Goal: Use online tool/utility: Utilize a website feature to perform a specific function

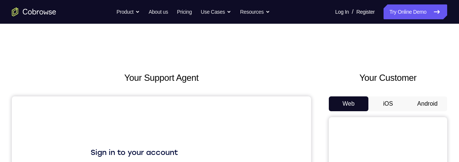
scroll to position [20, 0]
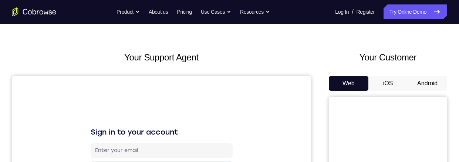
click at [425, 83] on button "Android" at bounding box center [428, 83] width 40 height 15
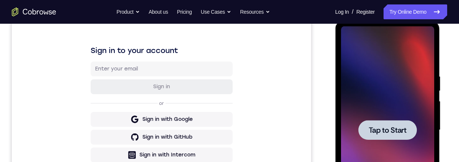
scroll to position [121, 0]
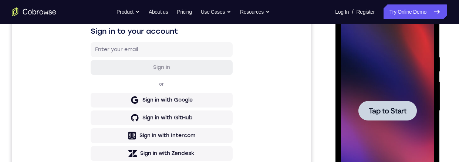
click at [391, 114] on span "Tap to Start" at bounding box center [387, 110] width 38 height 7
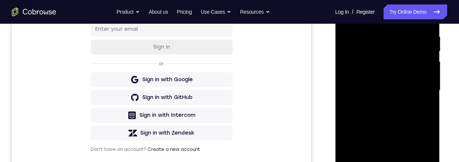
scroll to position [155, 0]
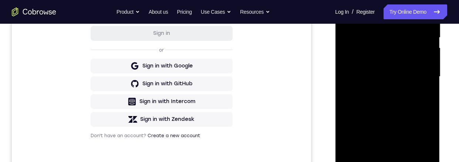
click at [386, 161] on div at bounding box center [387, 76] width 93 height 207
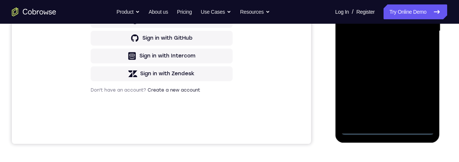
click at [423, 102] on div at bounding box center [387, 31] width 93 height 207
click at [419, 98] on div at bounding box center [387, 31] width 93 height 207
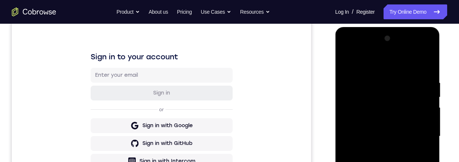
scroll to position [92, 0]
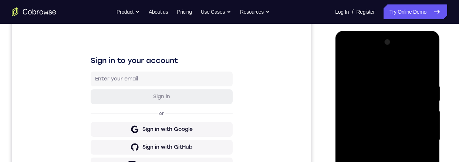
click at [401, 71] on div at bounding box center [387, 139] width 93 height 207
click at [419, 136] on div at bounding box center [387, 139] width 93 height 207
click at [378, 154] on div at bounding box center [387, 139] width 93 height 207
click at [406, 132] on div at bounding box center [387, 139] width 93 height 207
click at [386, 122] on div at bounding box center [387, 139] width 93 height 207
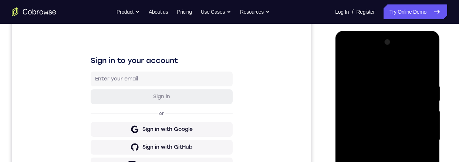
click at [412, 140] on div at bounding box center [387, 139] width 93 height 207
click at [409, 161] on div at bounding box center [387, 139] width 93 height 207
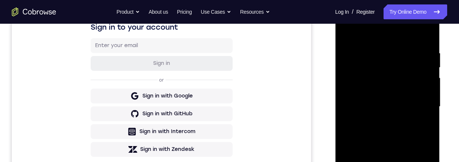
click at [394, 125] on div at bounding box center [387, 106] width 93 height 207
click at [403, 136] on div at bounding box center [387, 106] width 93 height 207
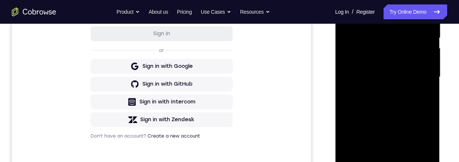
click at [431, 75] on div at bounding box center [387, 76] width 93 height 207
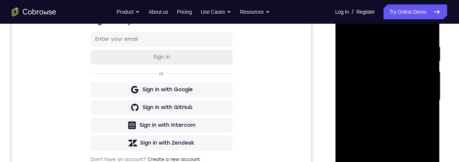
scroll to position [148, 0]
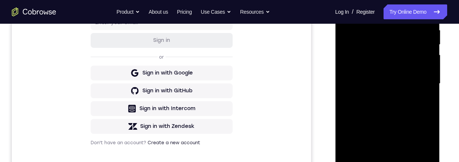
click at [407, 161] on div at bounding box center [387, 83] width 93 height 207
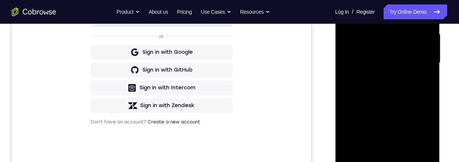
click at [398, 101] on div at bounding box center [387, 62] width 93 height 207
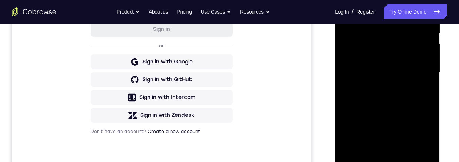
click at [410, 66] on div at bounding box center [387, 72] width 93 height 207
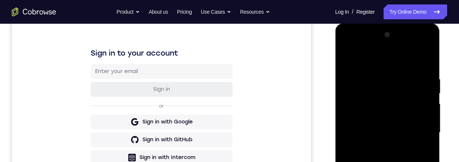
scroll to position [88, 0]
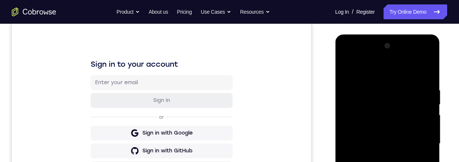
click at [345, 71] on div at bounding box center [387, 143] width 93 height 207
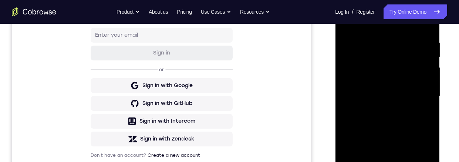
scroll to position [132, 0]
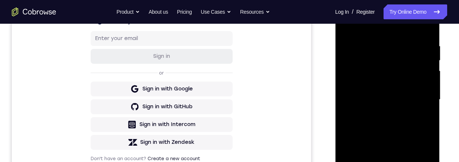
click at [404, 119] on div at bounding box center [387, 99] width 93 height 207
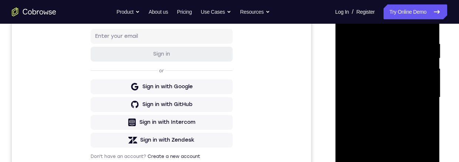
scroll to position [102, 0]
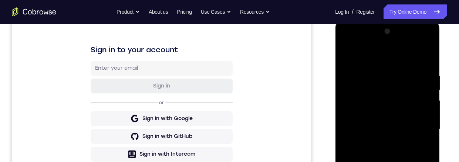
click at [346, 55] on div at bounding box center [387, 129] width 93 height 207
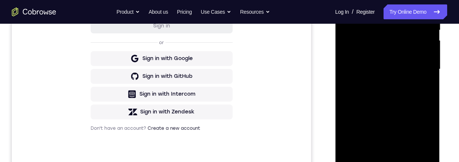
click at [403, 88] on div at bounding box center [387, 69] width 93 height 207
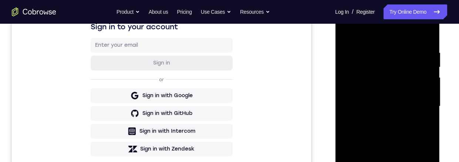
click at [344, 34] on div at bounding box center [387, 106] width 93 height 207
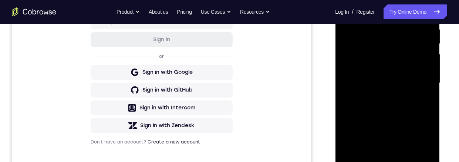
click at [399, 122] on div at bounding box center [387, 82] width 93 height 207
click at [384, 120] on div at bounding box center [387, 82] width 93 height 207
click at [420, 101] on div at bounding box center [387, 82] width 93 height 207
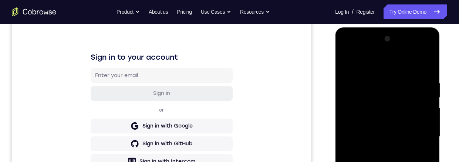
scroll to position [72, 0]
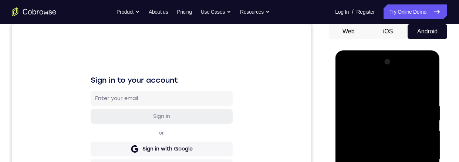
click at [346, 84] on div at bounding box center [387, 159] width 93 height 207
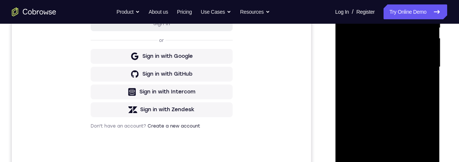
scroll to position [198, 0]
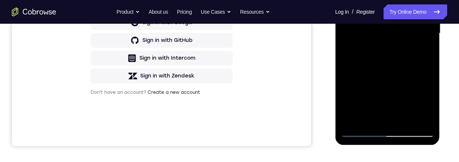
click at [403, 57] on div at bounding box center [387, 33] width 93 height 207
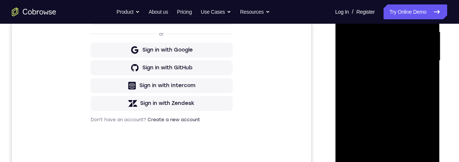
scroll to position [190, 0]
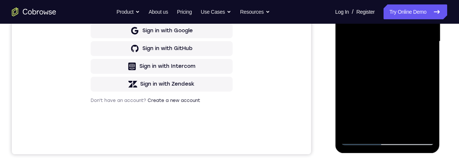
click at [371, 128] on div at bounding box center [387, 41] width 93 height 207
click at [420, 60] on div at bounding box center [387, 41] width 93 height 207
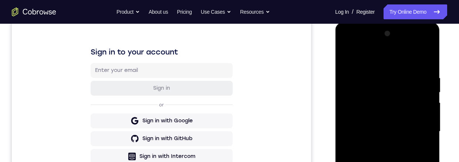
click at [344, 64] on div at bounding box center [387, 131] width 93 height 207
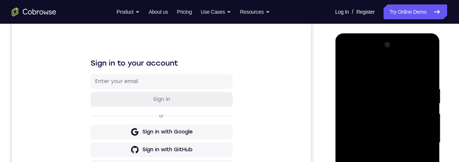
click at [342, 69] on div at bounding box center [387, 142] width 93 height 207
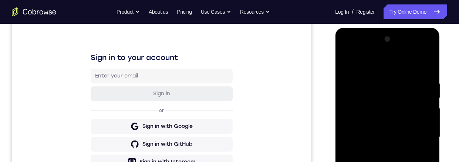
scroll to position [199, 0]
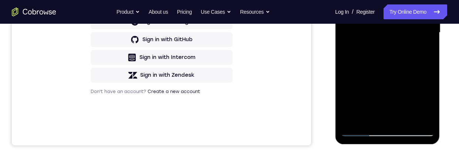
click at [402, 66] on div at bounding box center [387, 32] width 93 height 207
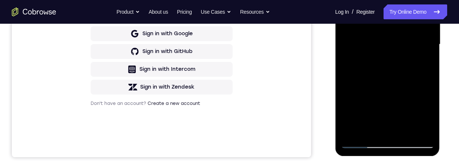
scroll to position [117, 0]
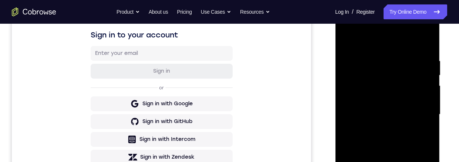
click at [345, 40] on div at bounding box center [387, 114] width 93 height 207
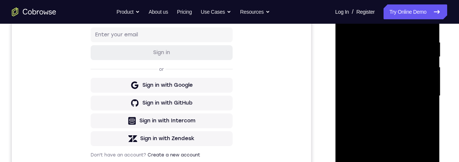
click at [391, 142] on div at bounding box center [387, 95] width 93 height 207
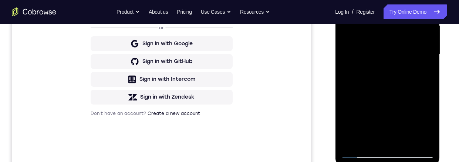
scroll to position [98, 0]
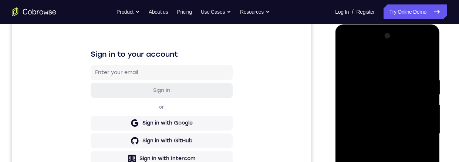
click at [346, 60] on div at bounding box center [387, 133] width 93 height 207
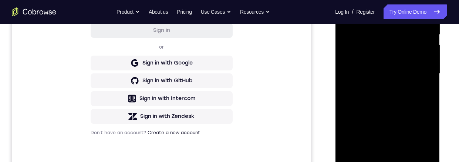
scroll to position [111, 0]
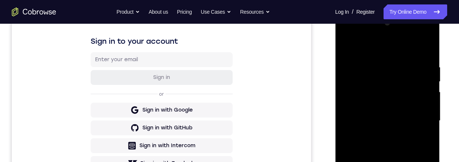
click at [346, 47] on div at bounding box center [387, 120] width 93 height 207
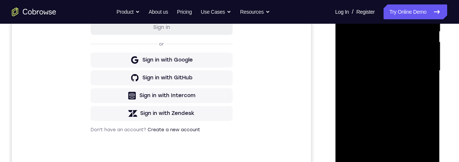
click at [430, 74] on div at bounding box center [387, 70] width 93 height 207
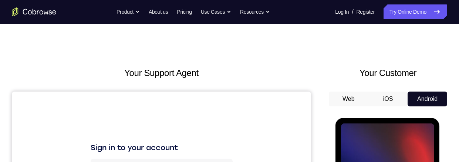
scroll to position [0, 0]
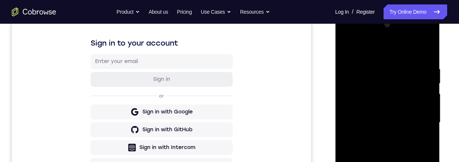
scroll to position [198, 0]
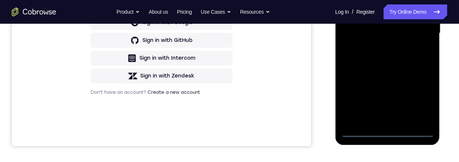
click at [387, 130] on div at bounding box center [387, 33] width 93 height 207
click at [419, 99] on div at bounding box center [387, 33] width 93 height 207
click at [394, 0] on div at bounding box center [387, 33] width 93 height 207
click at [419, 33] on div at bounding box center [387, 33] width 93 height 207
click at [380, 48] on div at bounding box center [387, 33] width 93 height 207
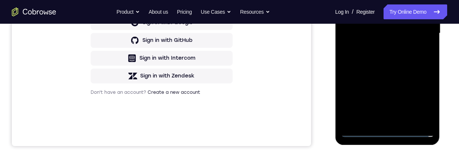
click at [385, 27] on div at bounding box center [387, 33] width 93 height 207
click at [368, 21] on div at bounding box center [387, 33] width 93 height 207
click at [406, 40] on div at bounding box center [387, 33] width 93 height 207
click at [410, 31] on div at bounding box center [387, 33] width 93 height 207
click at [408, 61] on div at bounding box center [387, 33] width 93 height 207
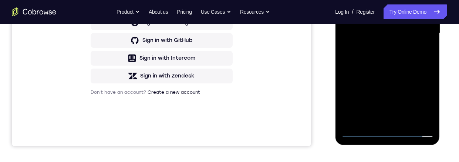
click at [396, 51] on div at bounding box center [387, 33] width 93 height 207
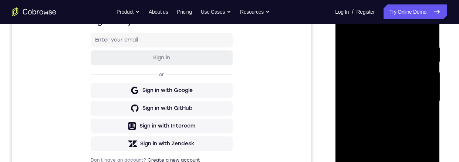
click at [409, 132] on div at bounding box center [387, 100] width 93 height 207
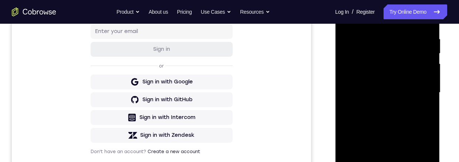
click at [404, 161] on div at bounding box center [387, 92] width 93 height 207
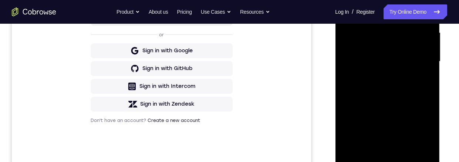
click at [405, 99] on div at bounding box center [387, 61] width 93 height 207
click at [394, 57] on div at bounding box center [387, 61] width 93 height 207
click at [343, 0] on div at bounding box center [387, 61] width 93 height 207
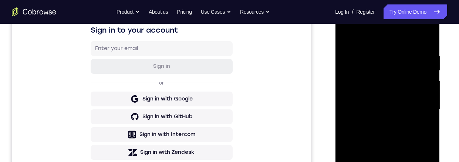
scroll to position [107, 0]
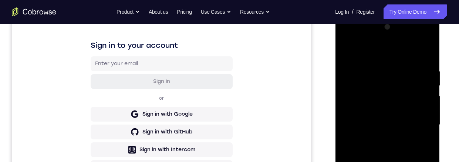
click at [347, 50] on div at bounding box center [387, 124] width 93 height 207
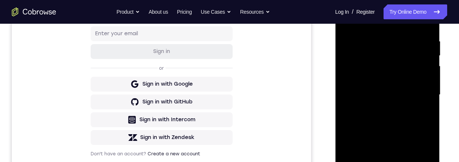
scroll to position [171, 0]
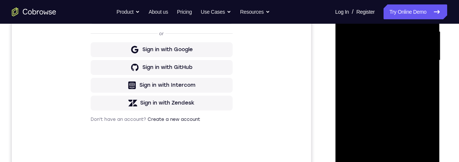
click at [419, 147] on div at bounding box center [387, 60] width 93 height 207
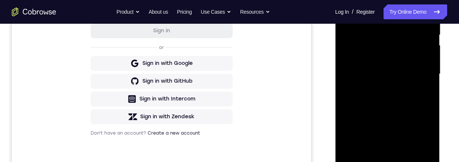
scroll to position [164, 0]
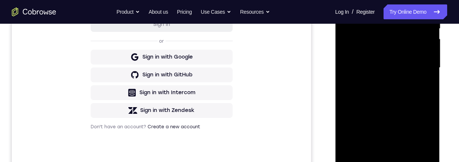
click at [350, 156] on div at bounding box center [387, 67] width 93 height 207
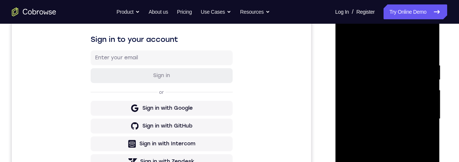
click at [377, 61] on div at bounding box center [387, 118] width 93 height 207
click at [424, 103] on div at bounding box center [387, 118] width 93 height 207
click at [426, 48] on div at bounding box center [387, 118] width 93 height 207
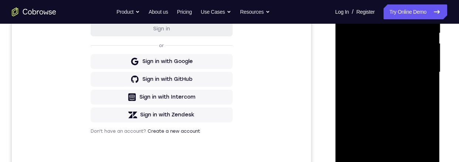
scroll to position [182, 0]
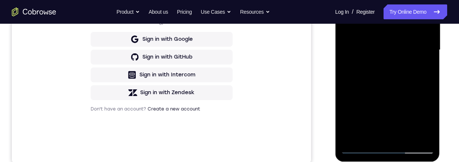
click at [404, 139] on div at bounding box center [387, 49] width 93 height 207
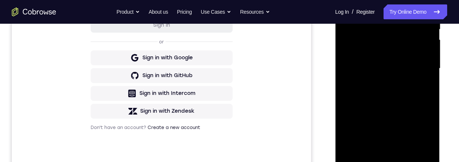
scroll to position [124, 0]
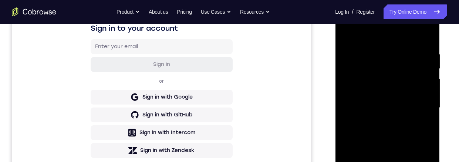
click at [347, 31] on div at bounding box center [387, 107] width 93 height 207
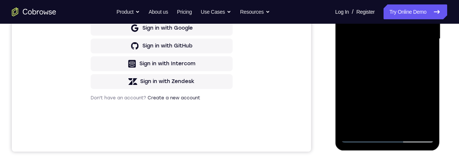
click at [420, 126] on div at bounding box center [387, 38] width 93 height 207
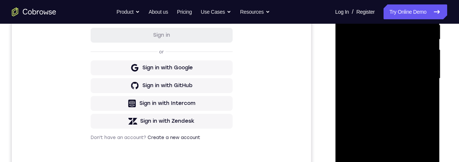
click at [415, 107] on div at bounding box center [387, 78] width 93 height 207
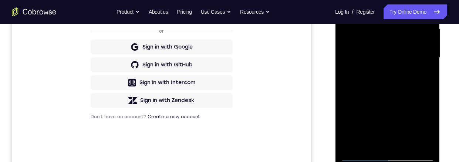
scroll to position [173, 0]
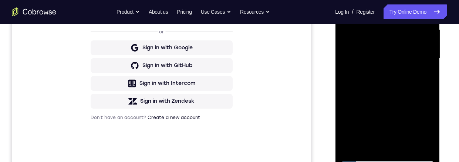
click at [351, 113] on div at bounding box center [387, 58] width 93 height 207
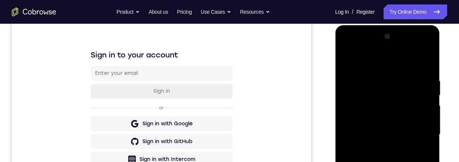
scroll to position [91, 0]
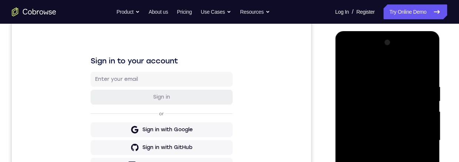
click at [419, 106] on div at bounding box center [387, 140] width 93 height 207
click at [345, 66] on div at bounding box center [387, 140] width 93 height 207
click at [347, 66] on div at bounding box center [387, 140] width 93 height 207
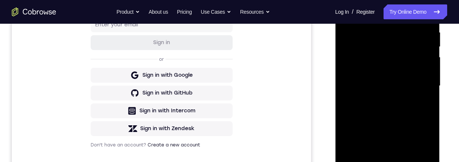
scroll to position [95, 0]
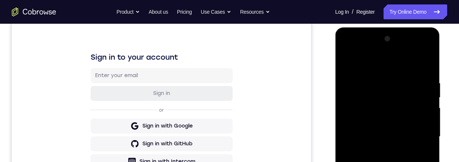
click at [345, 62] on div at bounding box center [387, 136] width 93 height 207
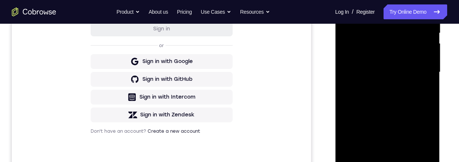
scroll to position [198, 0]
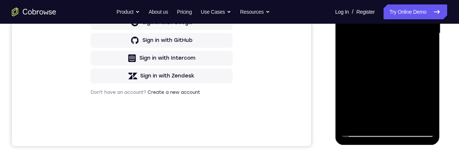
click at [403, 120] on div at bounding box center [387, 33] width 93 height 207
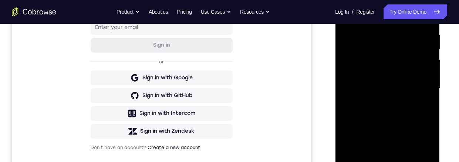
scroll to position [142, 0]
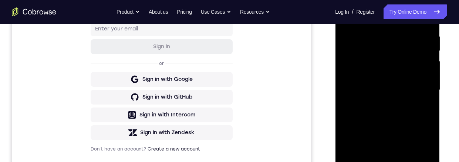
click at [378, 66] on div at bounding box center [387, 89] width 93 height 207
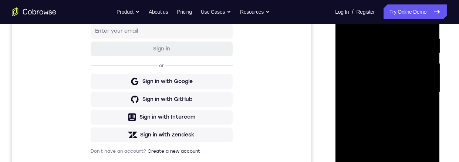
scroll to position [102, 0]
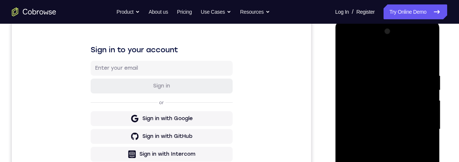
click at [345, 57] on div at bounding box center [387, 129] width 93 height 207
click at [361, 124] on div at bounding box center [387, 129] width 93 height 207
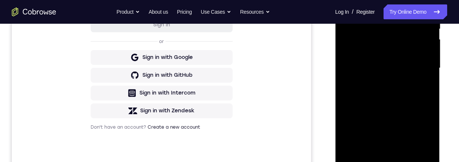
click at [379, 45] on div at bounding box center [387, 67] width 93 height 207
